Goal: Information Seeking & Learning: Compare options

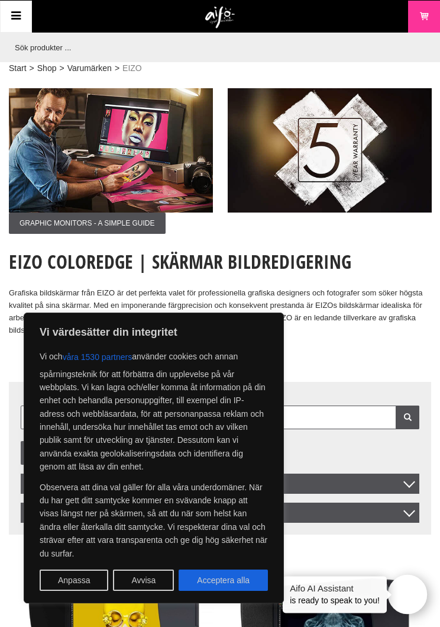
click at [247, 575] on button "Acceptera alla" at bounding box center [223, 579] width 89 height 21
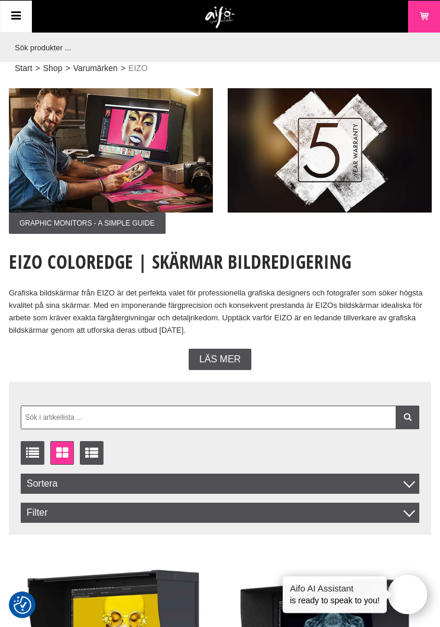
checkbox input "true"
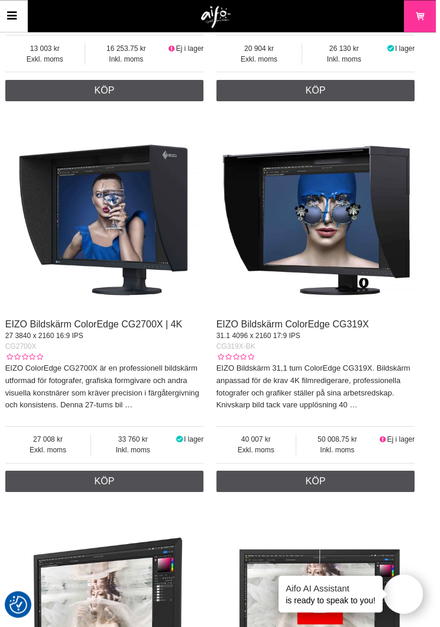
scroll to position [824, 6]
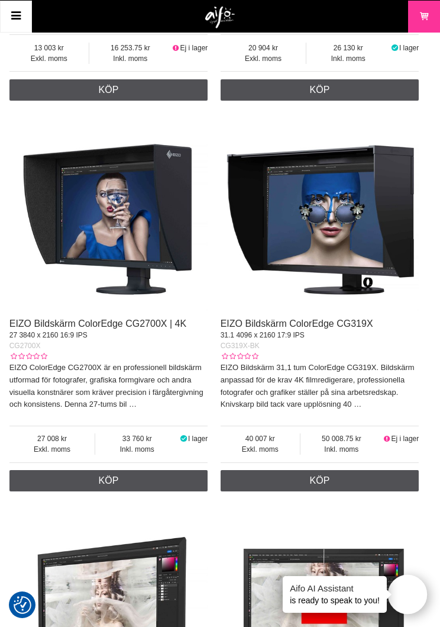
click at [153, 244] on img at bounding box center [108, 211] width 199 height 199
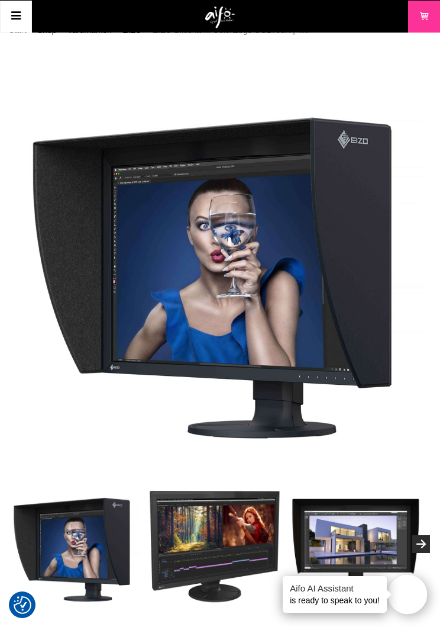
scroll to position [0, 6]
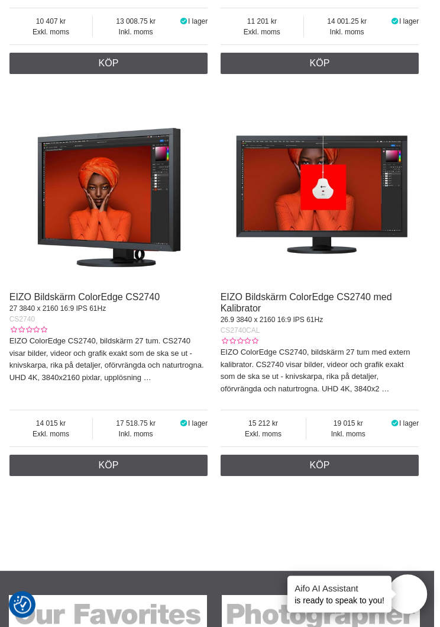
scroll to position [2046, 6]
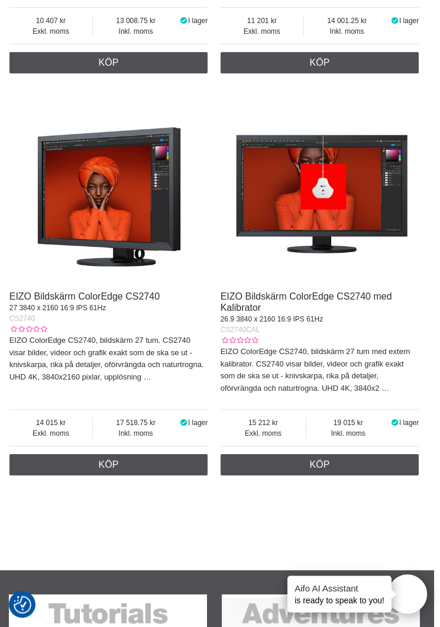
click at [338, 182] on img at bounding box center [320, 185] width 199 height 199
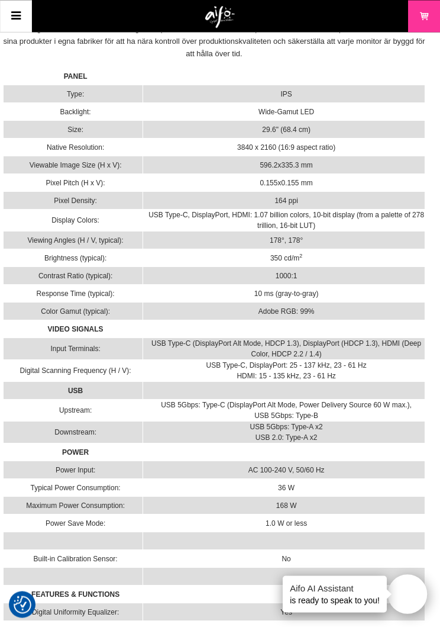
scroll to position [3453, 6]
